Goal: Task Accomplishment & Management: Manage account settings

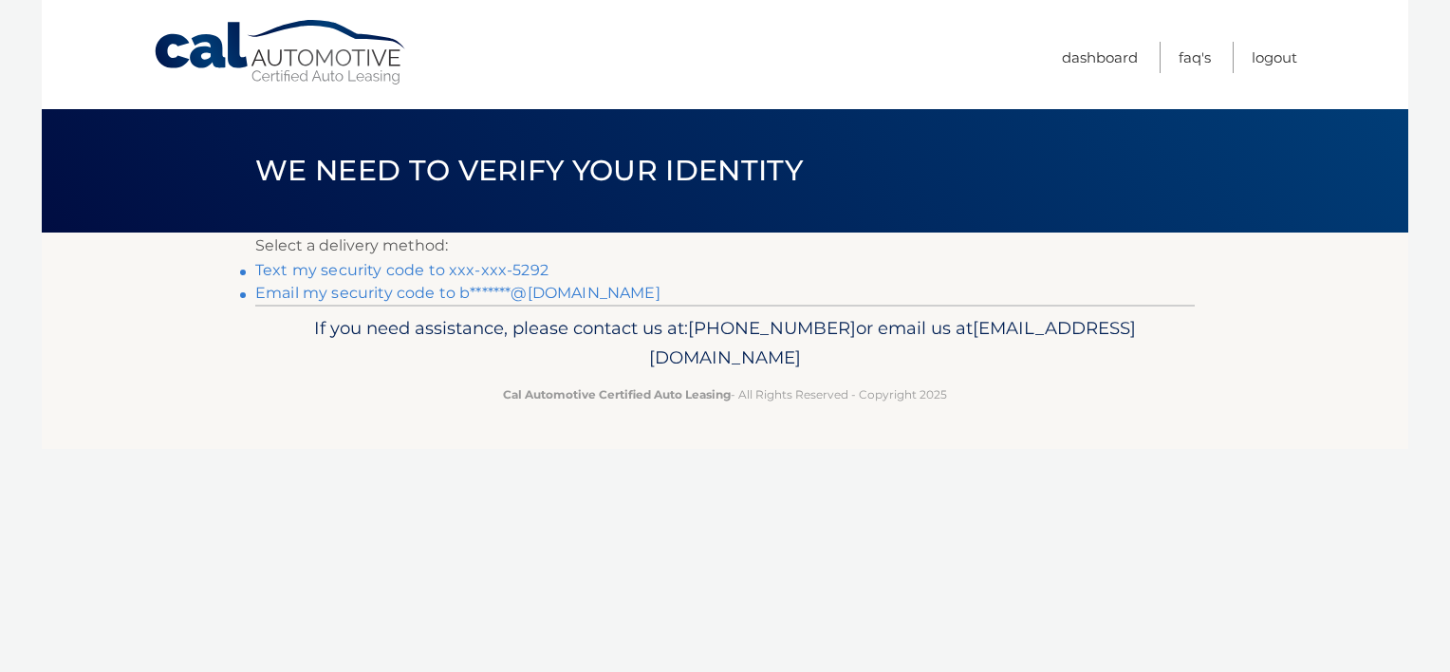
click at [300, 314] on p "If you need assistance, please contact us at: [PHONE_NUMBER] or email us at [EM…" at bounding box center [725, 343] width 915 height 61
click at [307, 320] on p "If you need assistance, please contact us at: [PHONE_NUMBER] or email us at [EM…" at bounding box center [725, 343] width 915 height 61
click at [358, 273] on link "Text my security code to xxx-xxx-5292" at bounding box center [401, 270] width 293 height 18
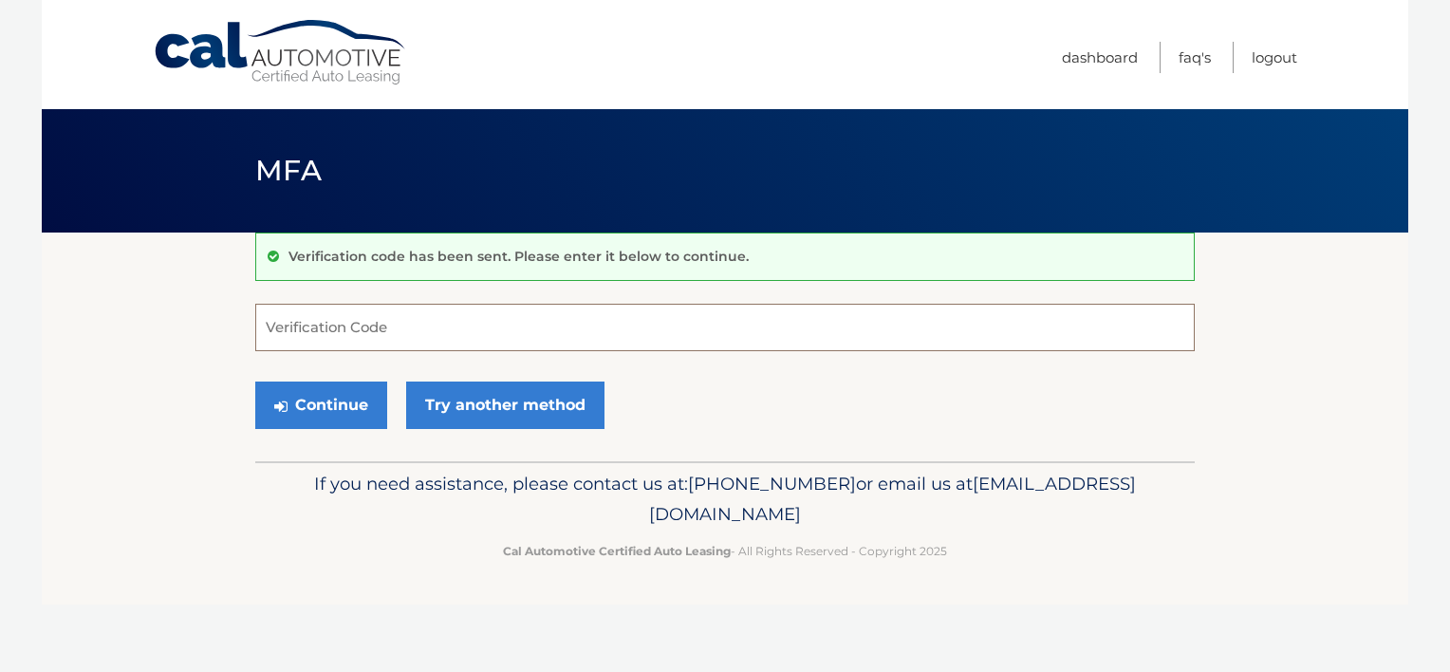
click at [277, 319] on input "Verification Code" at bounding box center [724, 327] width 939 height 47
type input "402582"
click at [332, 416] on button "Continue" at bounding box center [321, 404] width 132 height 47
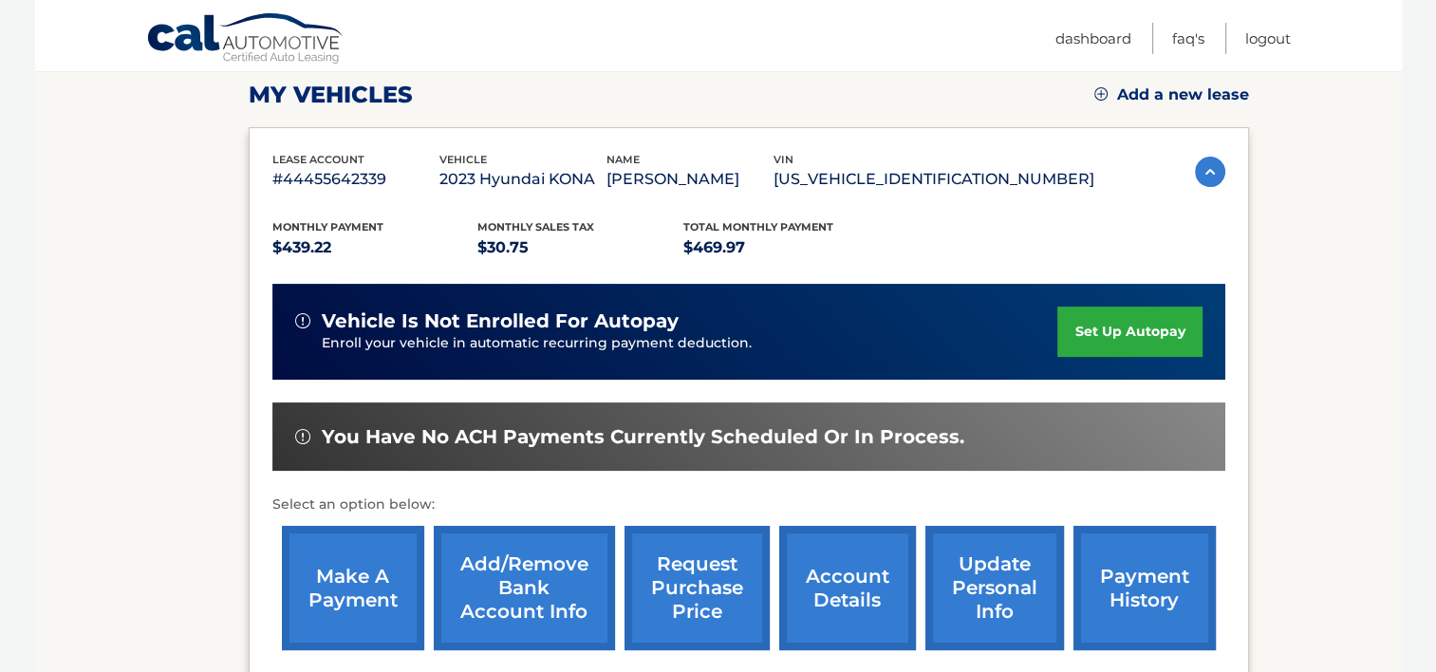
scroll to position [304, 0]
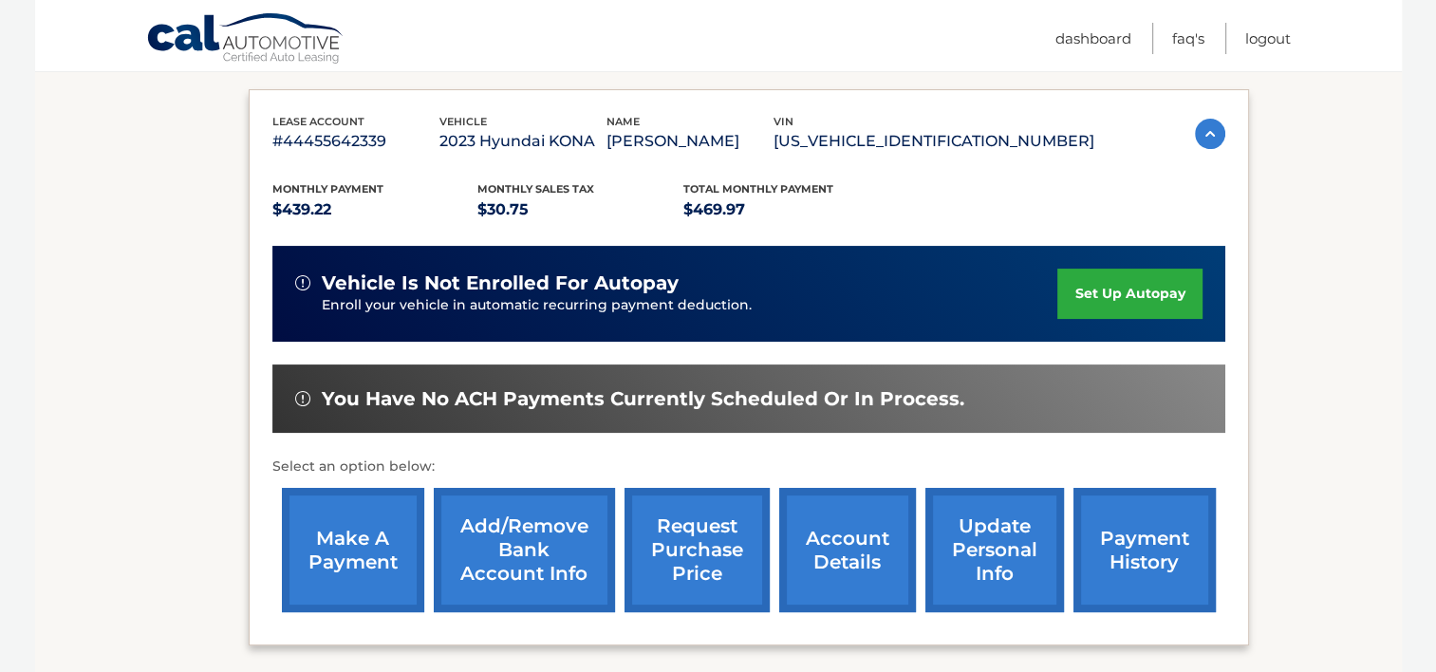
click at [358, 557] on link "make a payment" at bounding box center [353, 550] width 142 height 124
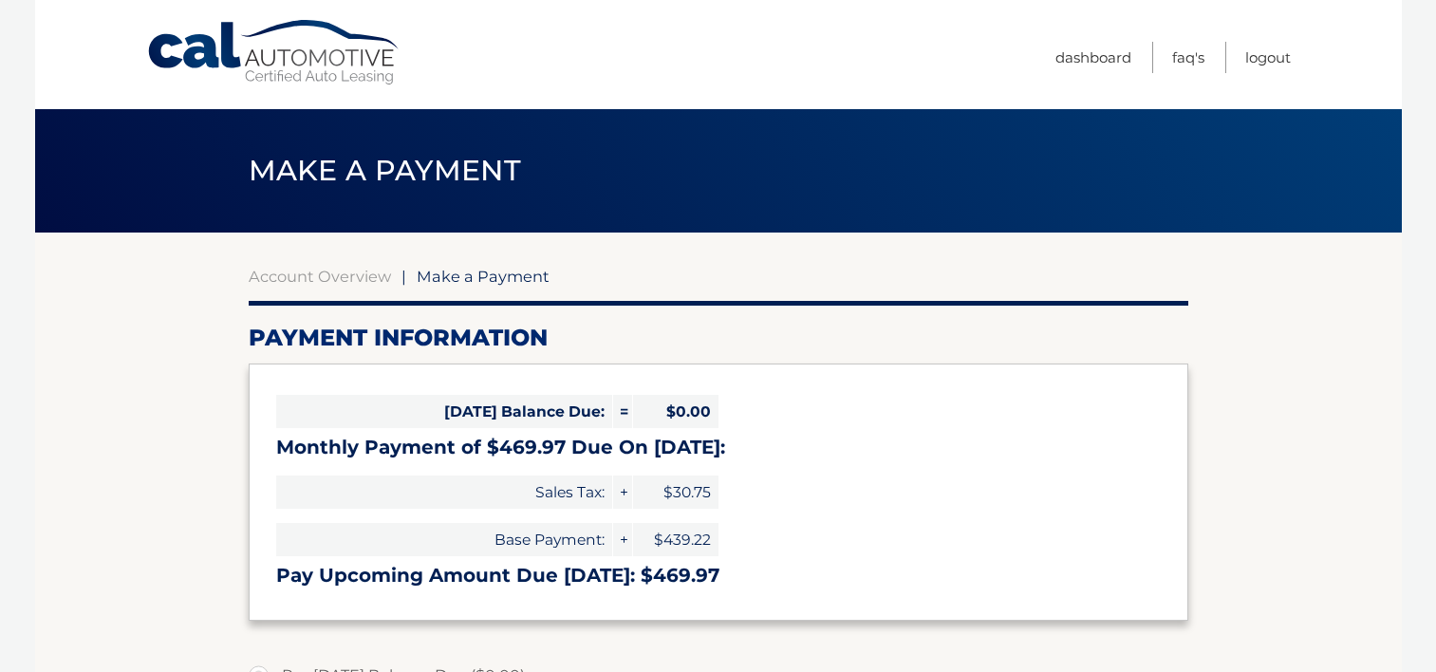
select select "NzBlM2ZiNzEtZjc5ZC00NWFiLTgwMGYtZDVmYzk3NTMxYjYz"
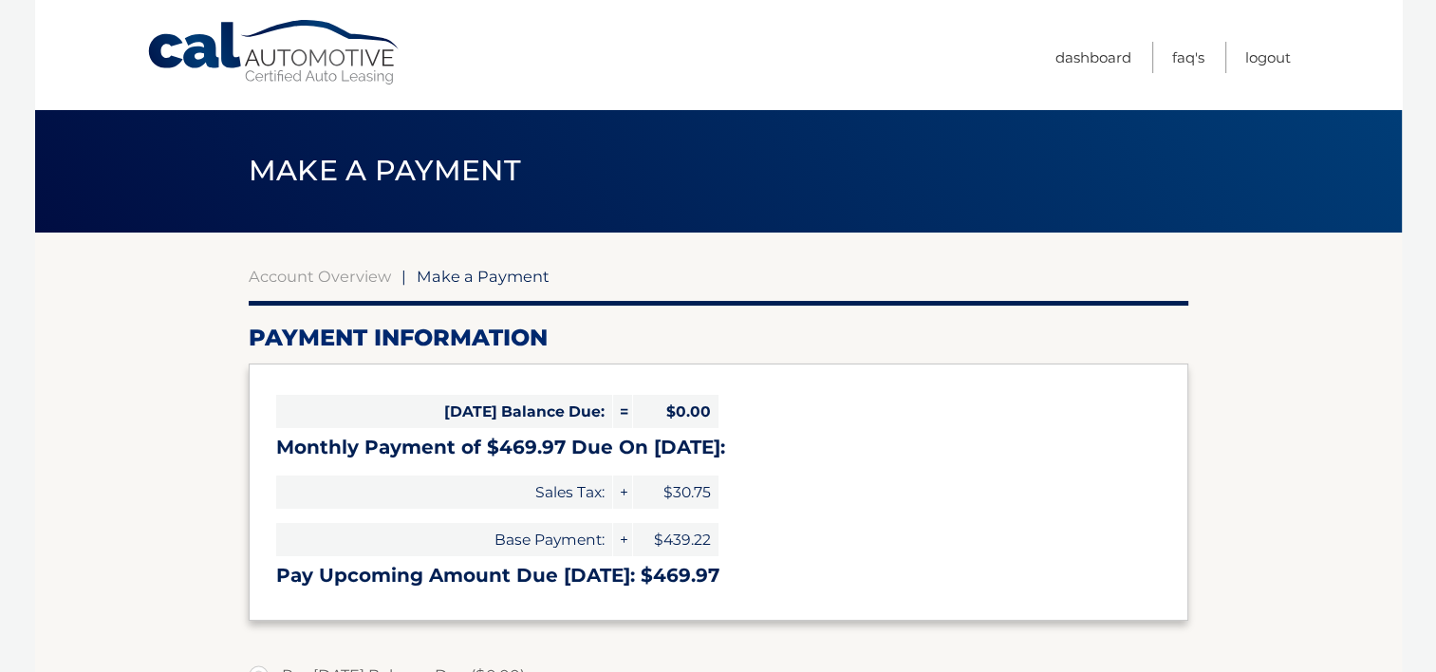
click at [745, 520] on div "[DATE] Balance Due: = $0.00 Monthly Payment of $469.97 Due On [DATE]: Sales Tax…" at bounding box center [718, 491] width 939 height 256
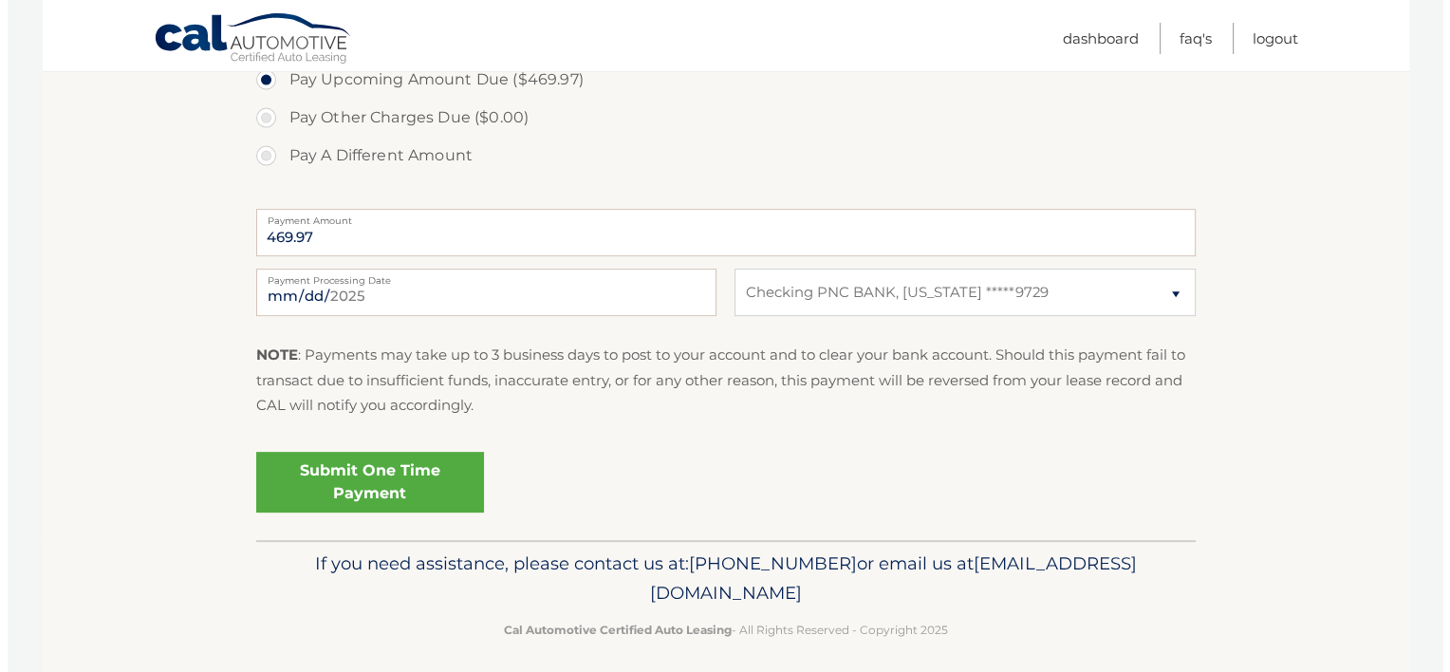
scroll to position [683, 0]
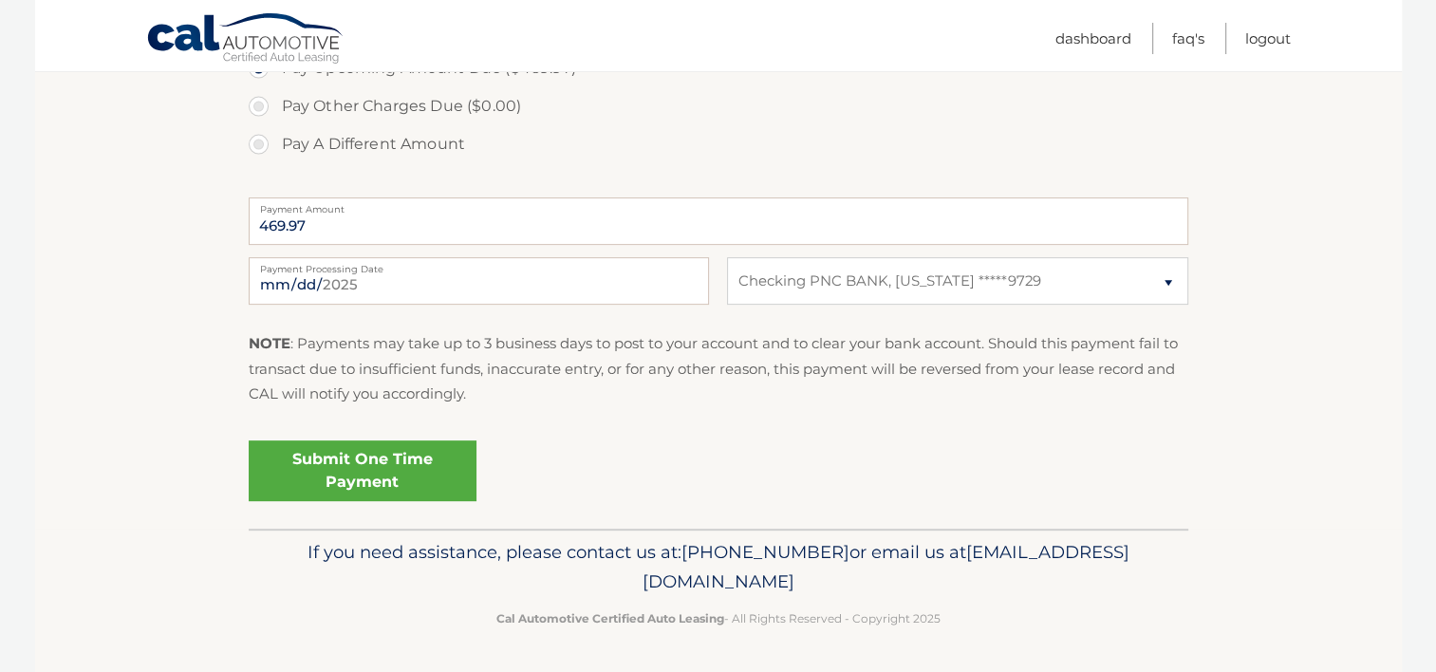
click at [365, 459] on link "Submit One Time Payment" at bounding box center [363, 470] width 228 height 61
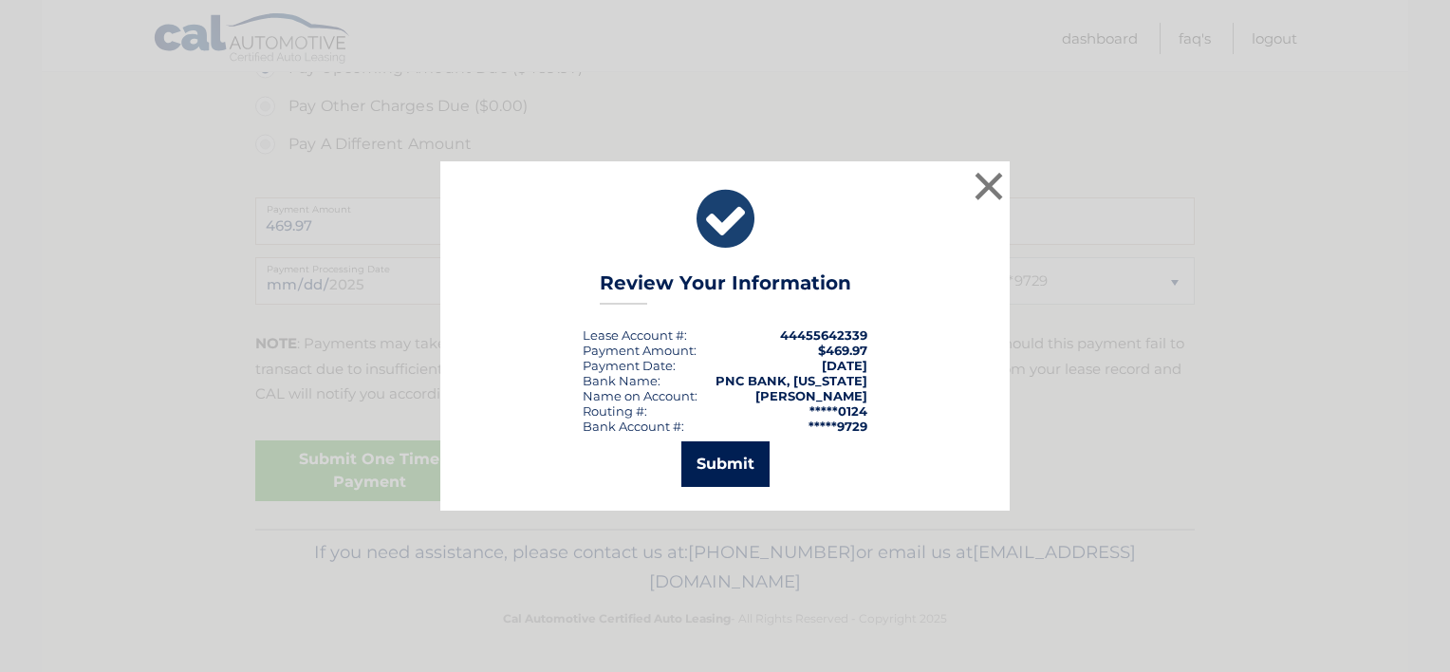
click at [731, 463] on button "Submit" at bounding box center [725, 464] width 88 height 46
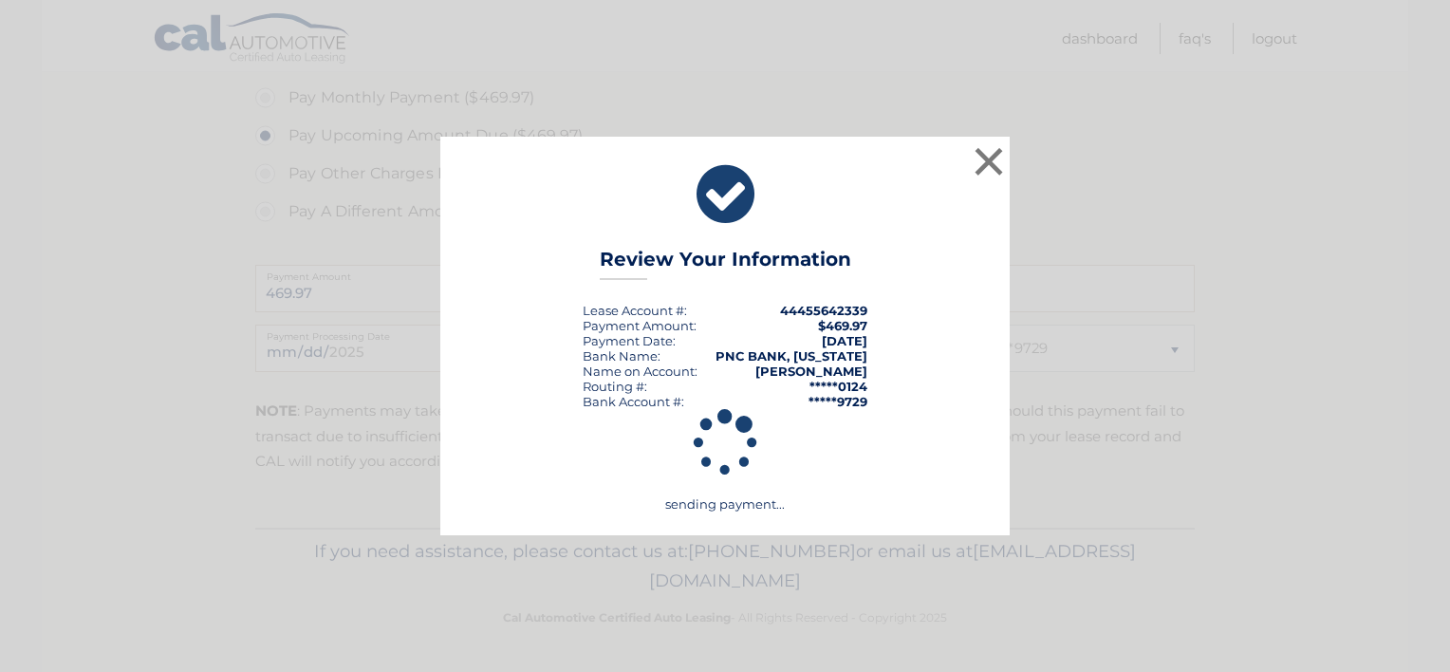
scroll to position [615, 0]
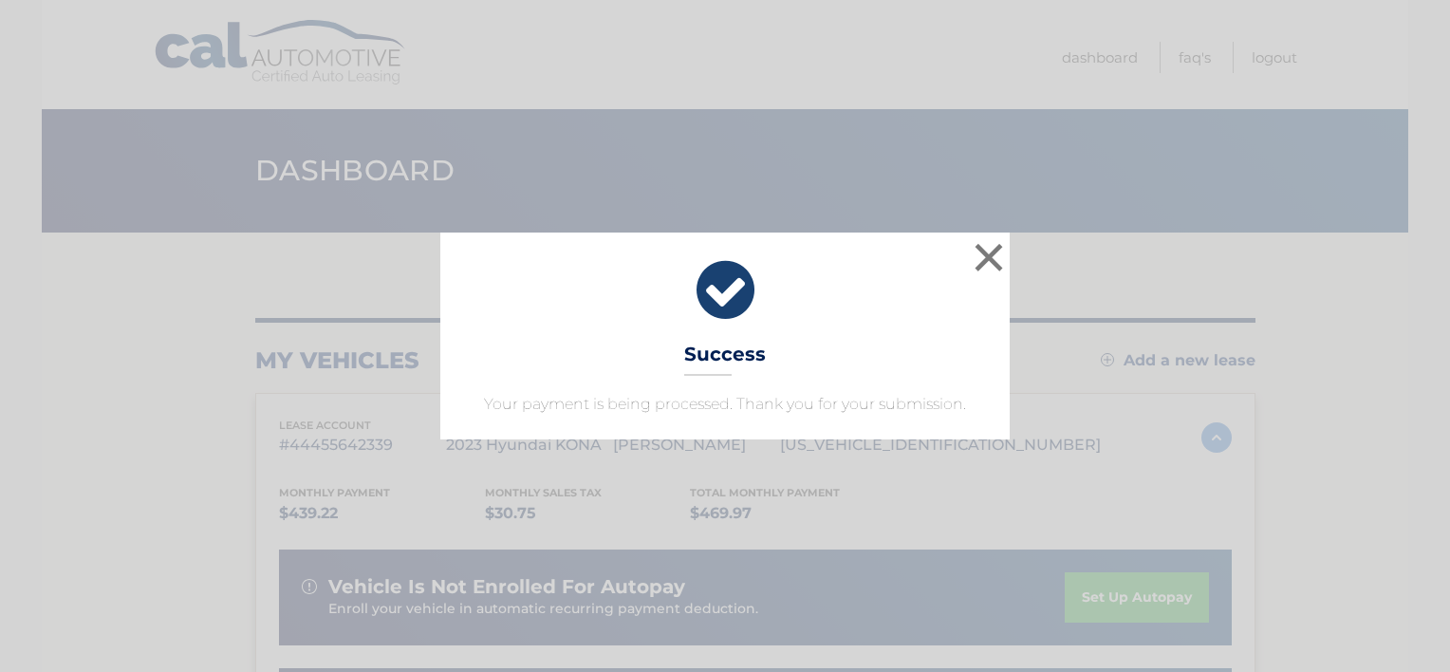
click at [1370, 385] on div "× Success Your payment is being processed. Thank you for your submission." at bounding box center [725, 335] width 1435 height 207
